Goal: Information Seeking & Learning: Learn about a topic

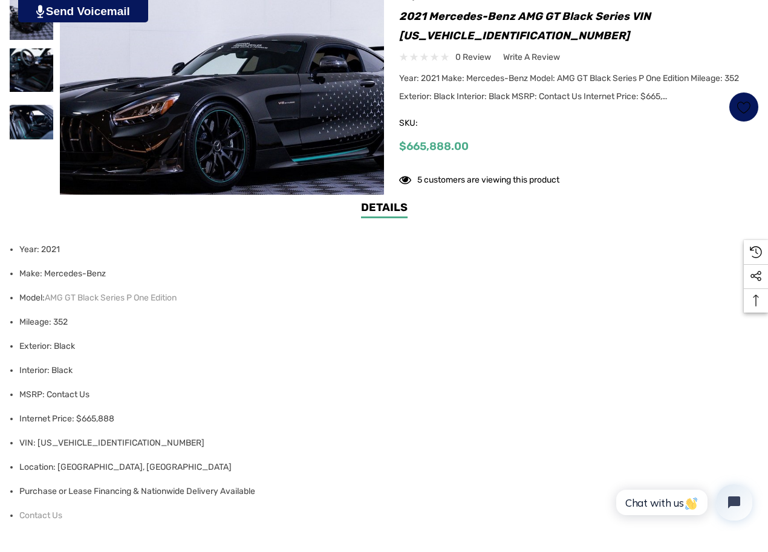
click at [317, 138] on img at bounding box center [222, 32] width 325 height 325
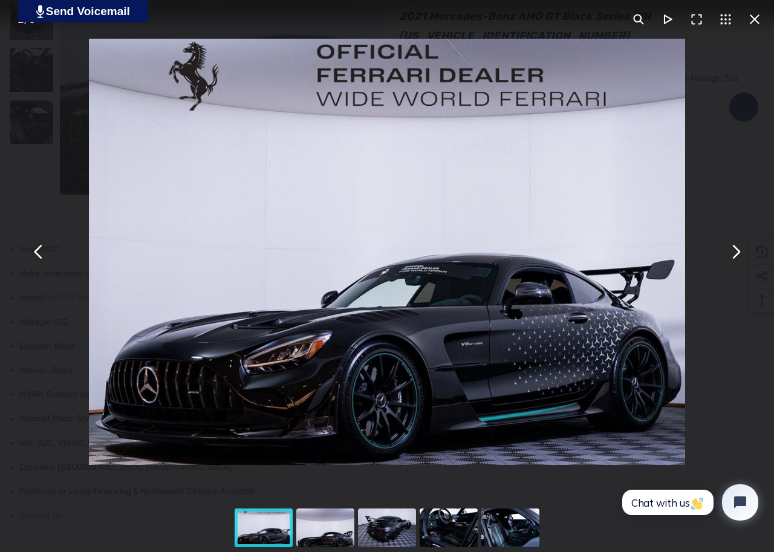
drag, startPoint x: 328, startPoint y: 531, endPoint x: 332, endPoint y: 526, distance: 6.4
click at [328, 530] on div "You can close this modal content with the ESC key" at bounding box center [325, 528] width 62 height 48
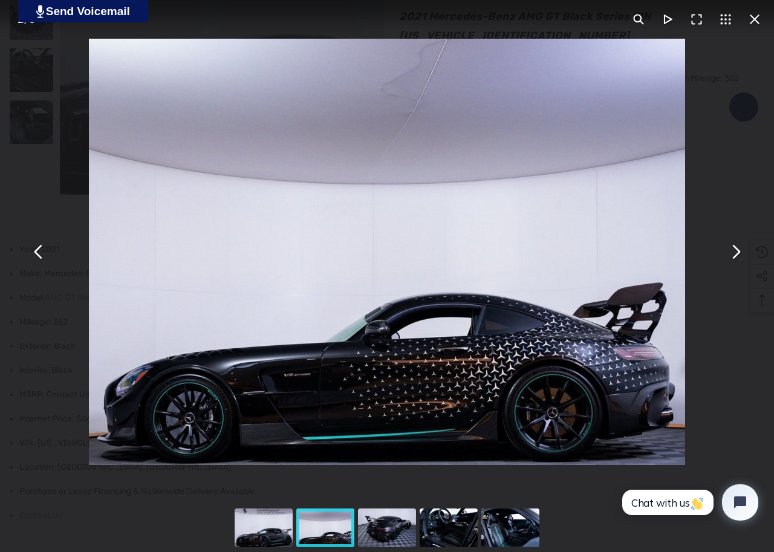
click at [367, 527] on div "You can close this modal content with the ESC key" at bounding box center [387, 528] width 62 height 48
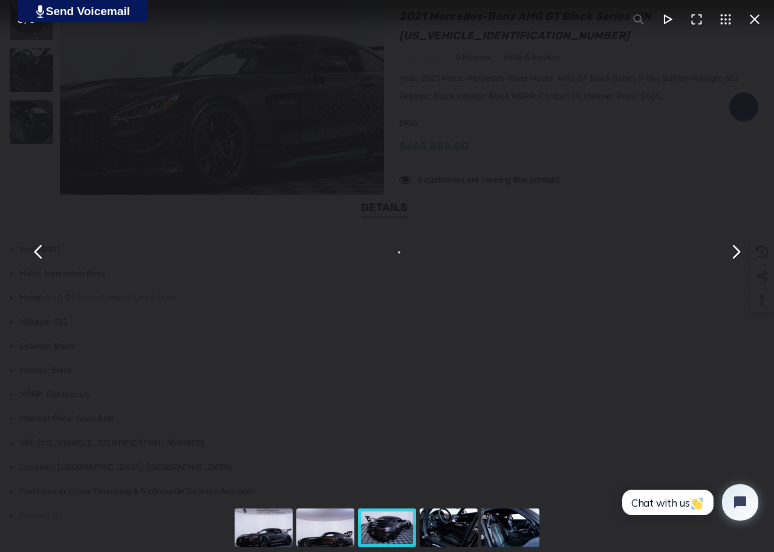
click at [433, 536] on div "You can close this modal content with the ESC key" at bounding box center [449, 528] width 62 height 48
click at [505, 526] on div "You can close this modal content with the ESC key" at bounding box center [510, 528] width 62 height 48
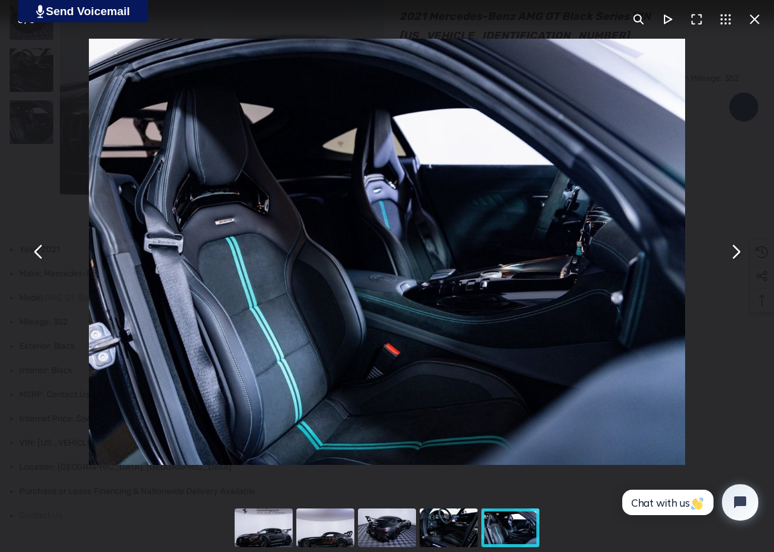
click at [759, 18] on button "You can close this modal content with the ESC key" at bounding box center [754, 19] width 29 height 29
